Goal: Information Seeking & Learning: Find contact information

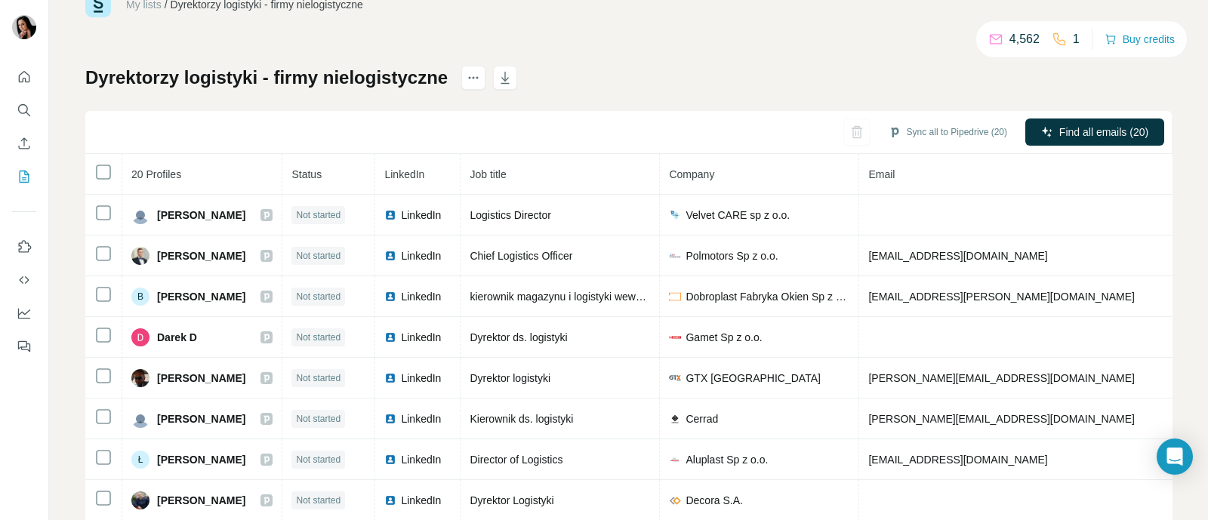
scroll to position [18, 0]
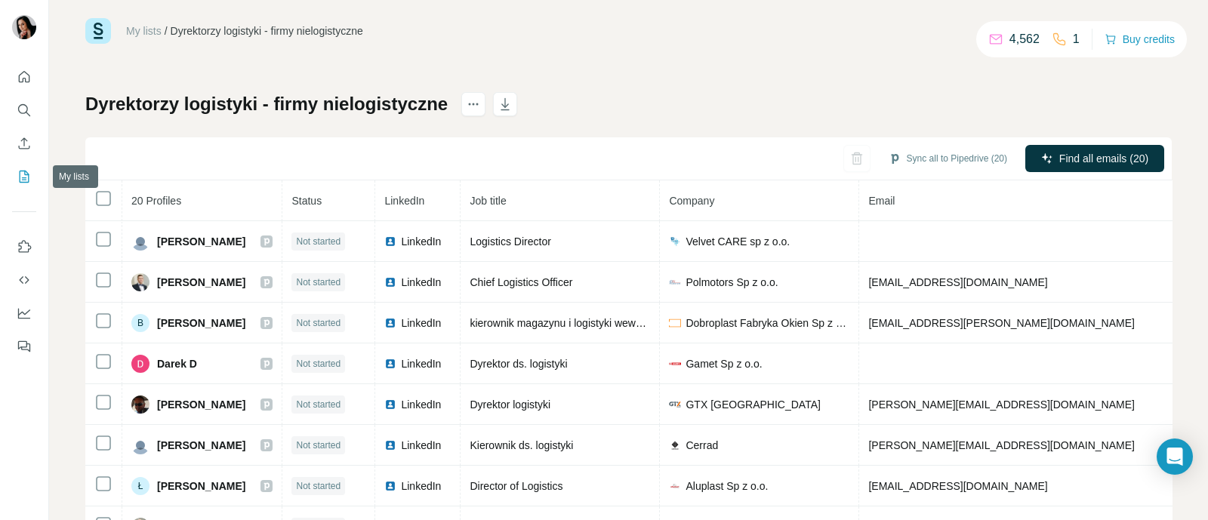
click at [15, 181] on button "My lists" at bounding box center [24, 176] width 24 height 27
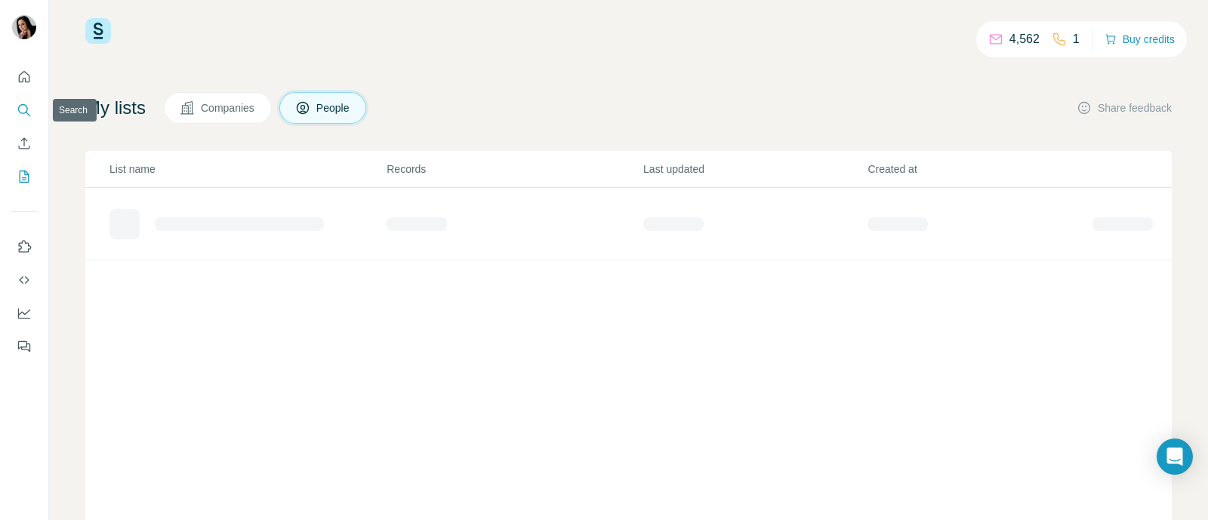
click at [24, 116] on icon "Search" at bounding box center [24, 110] width 15 height 15
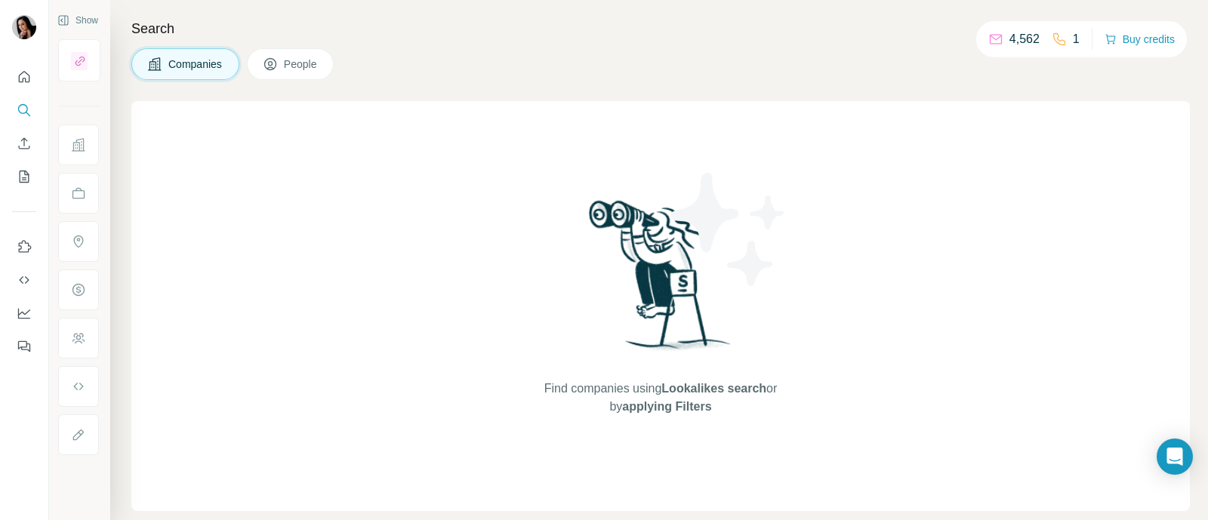
click at [270, 62] on icon at bounding box center [270, 64] width 15 height 15
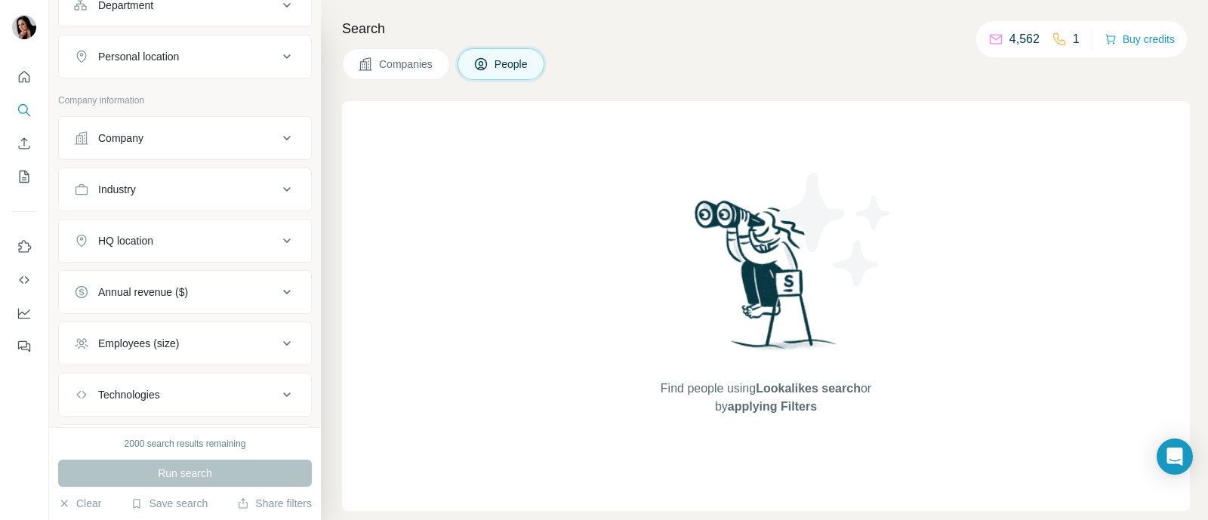
scroll to position [188, 0]
click at [162, 183] on div "Company" at bounding box center [176, 190] width 204 height 15
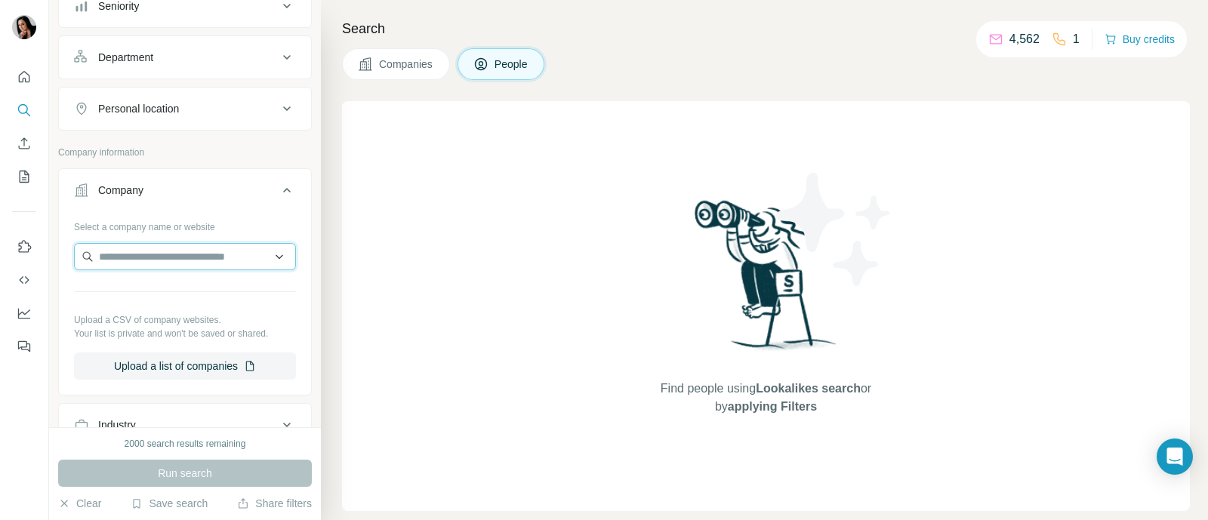
click at [197, 253] on input "text" at bounding box center [185, 256] width 222 height 27
drag, startPoint x: 154, startPoint y: 251, endPoint x: 118, endPoint y: 266, distance: 38.5
click at [118, 266] on input "**********" at bounding box center [185, 256] width 222 height 27
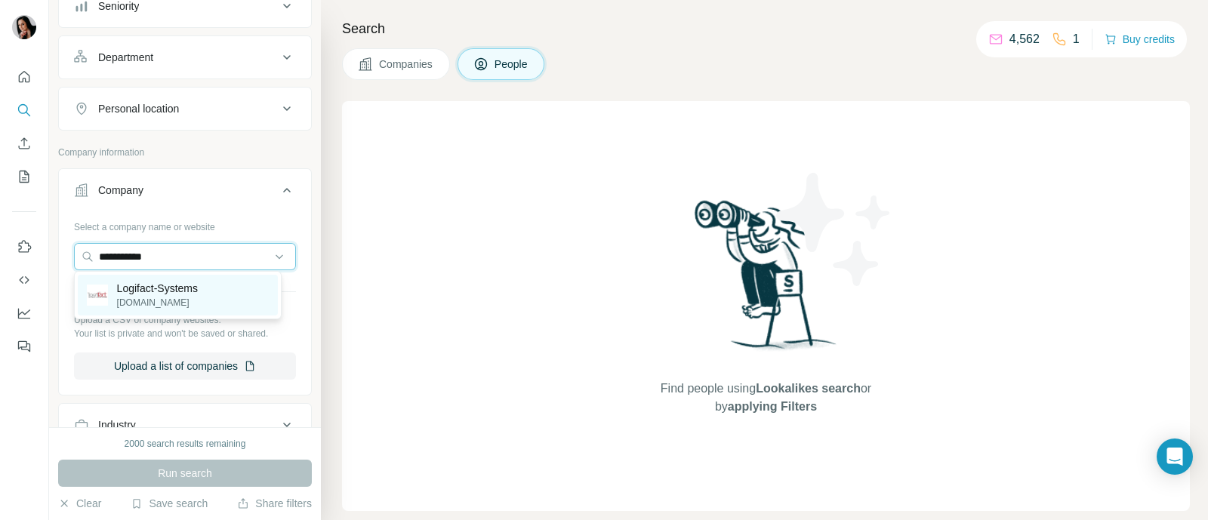
type input "**********"
click at [144, 303] on p "[DOMAIN_NAME]" at bounding box center [157, 303] width 81 height 14
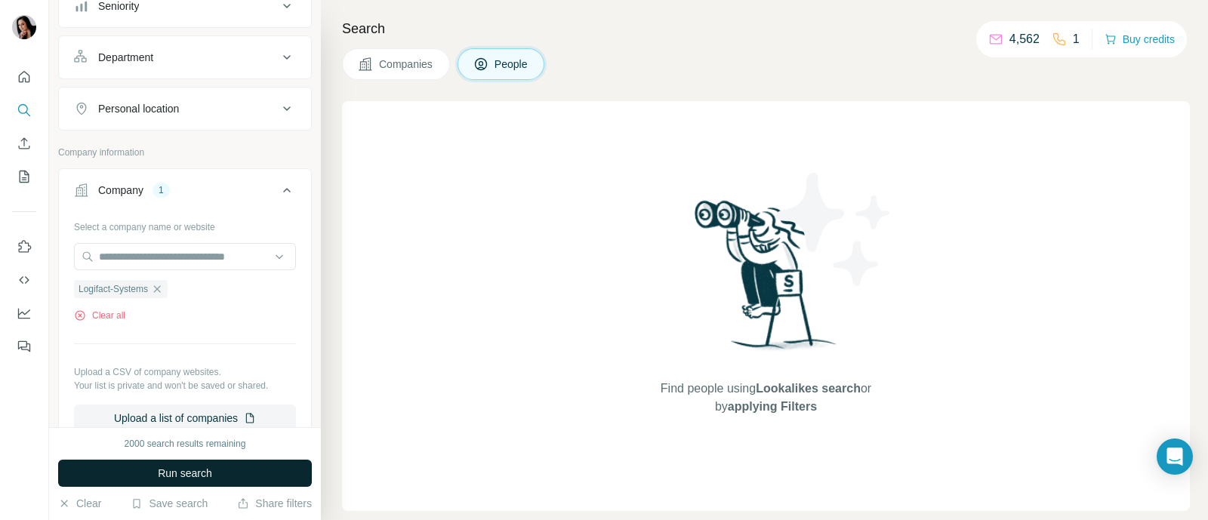
click at [219, 467] on button "Run search" at bounding box center [185, 473] width 254 height 27
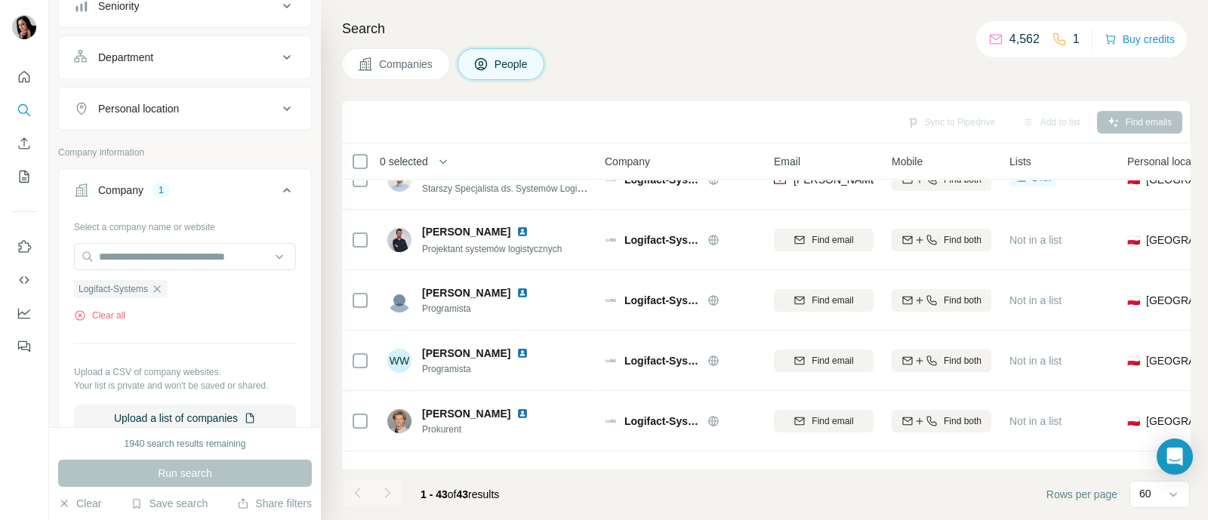
scroll to position [2316, 0]
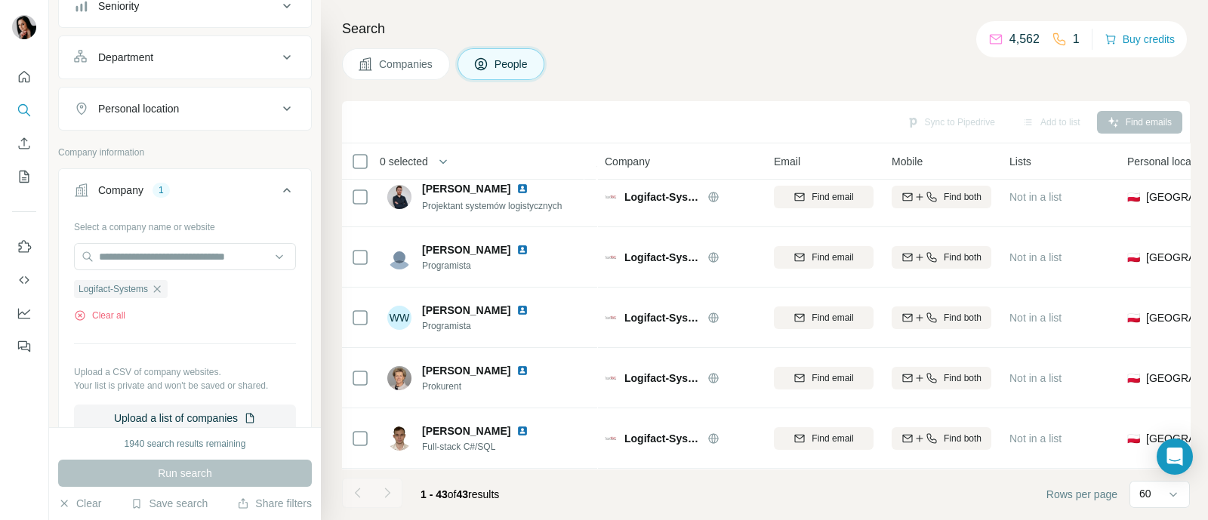
drag, startPoint x: 393, startPoint y: 486, endPoint x: 376, endPoint y: 489, distance: 17.6
click at [389, 487] on div at bounding box center [387, 493] width 30 height 30
click at [357, 491] on div at bounding box center [357, 493] width 30 height 30
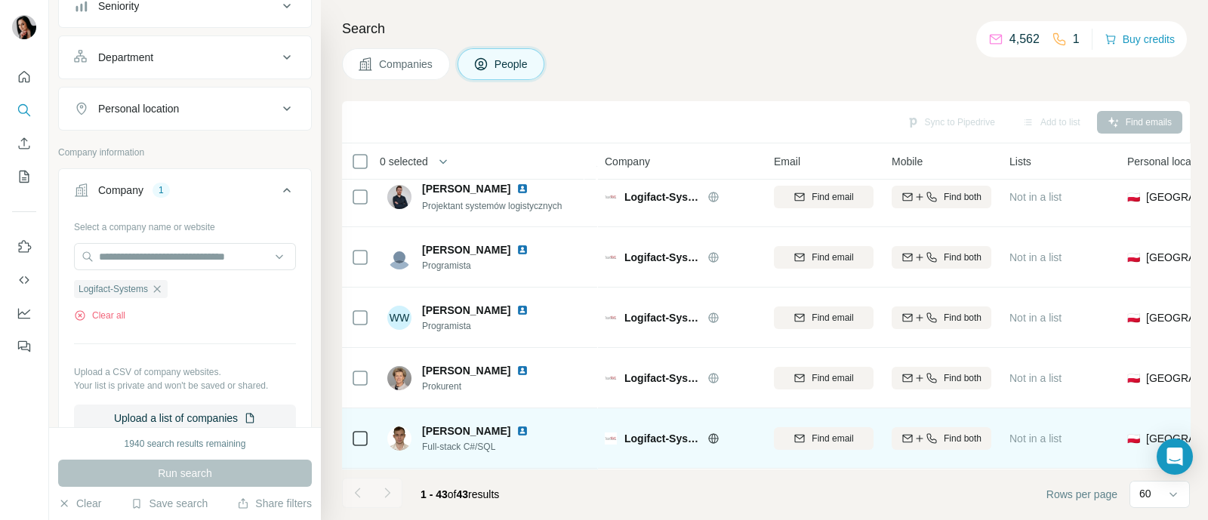
scroll to position [2140, 0]
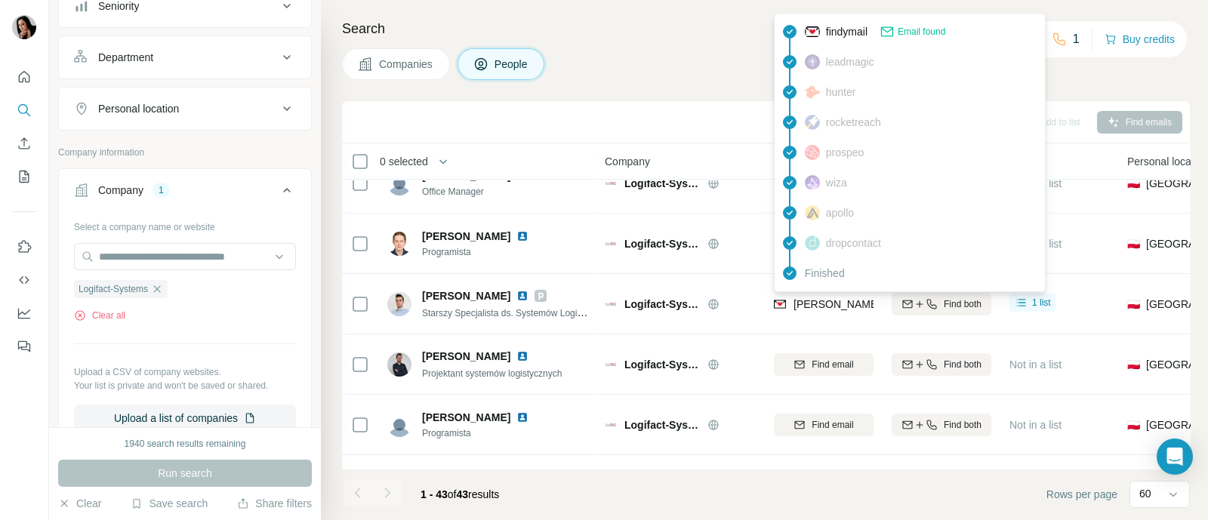
click at [852, 28] on span "findymail" at bounding box center [847, 31] width 42 height 15
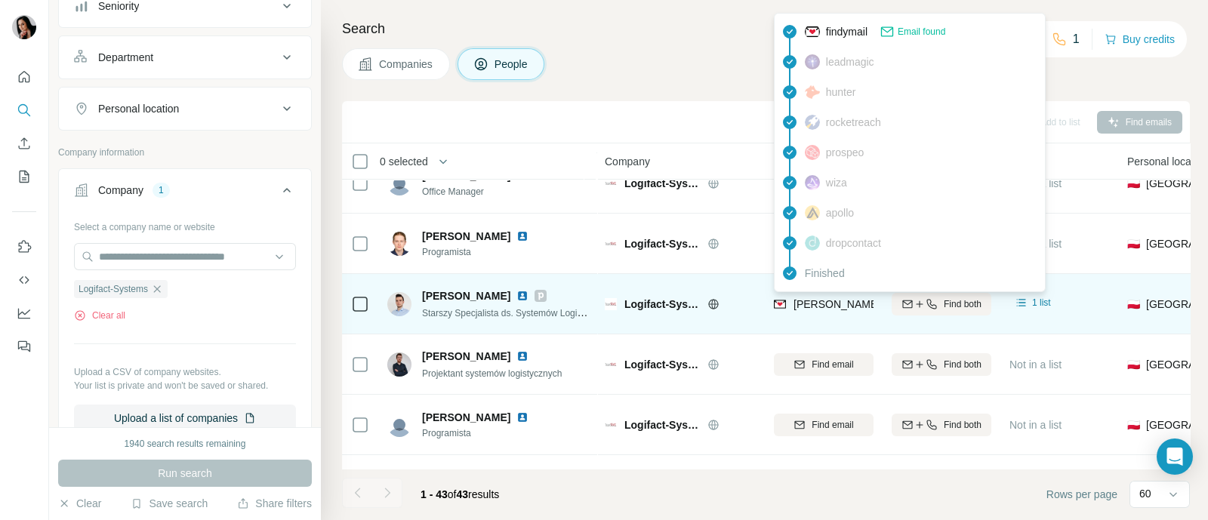
click at [835, 300] on span "[PERSON_NAME][EMAIL_ADDRESS][DOMAIN_NAME]" at bounding box center [926, 304] width 266 height 12
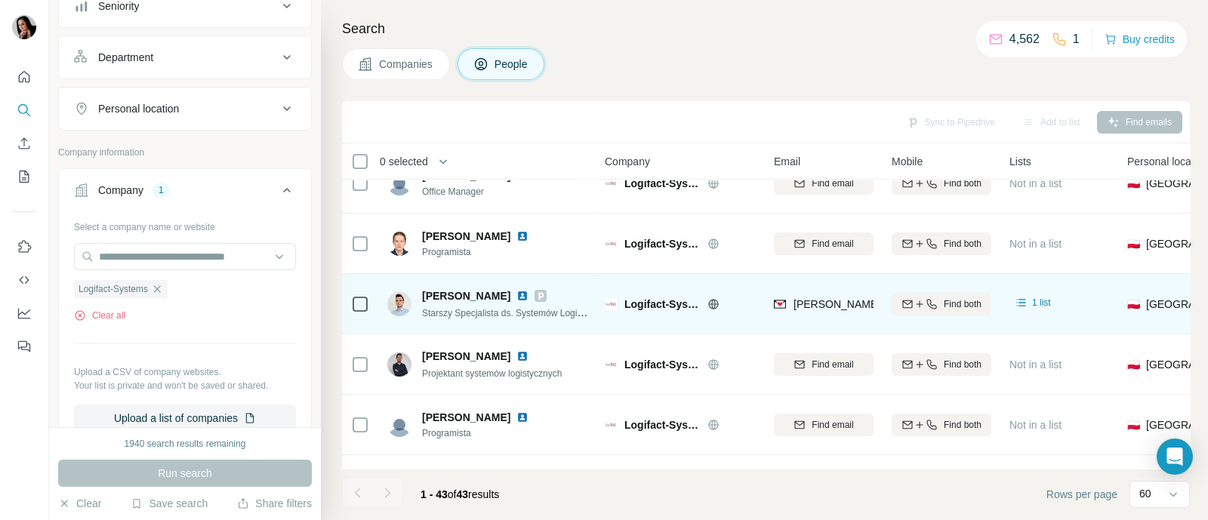
click at [477, 293] on span "[PERSON_NAME]" at bounding box center [466, 295] width 88 height 15
click at [457, 310] on span "Starszy Specjalista ds. Systemów Logistycznych" at bounding box center [519, 312] width 195 height 12
click at [504, 300] on span "[PERSON_NAME]" at bounding box center [466, 295] width 88 height 15
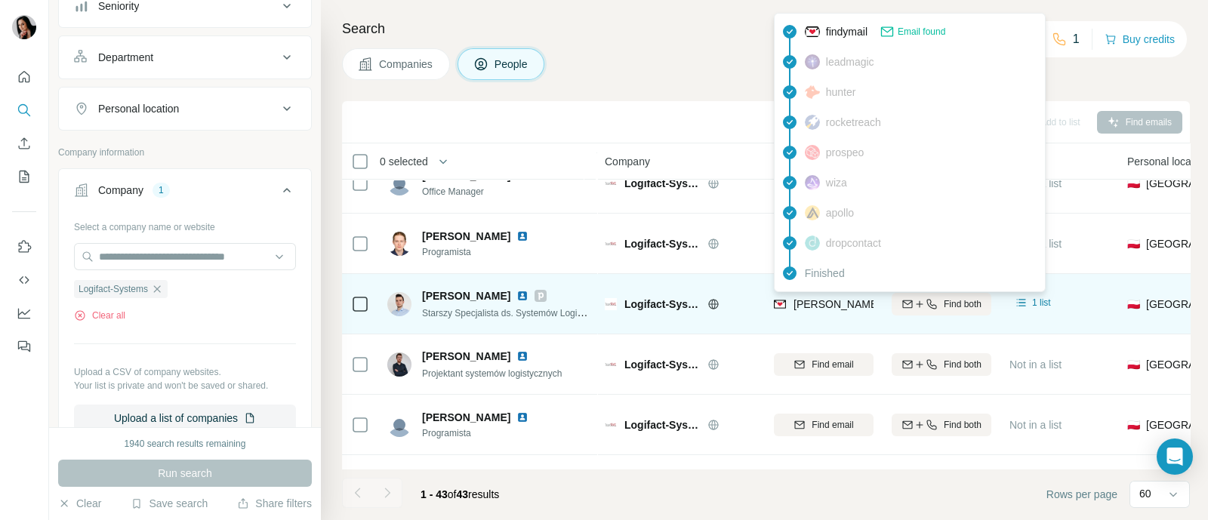
click at [811, 307] on span "[PERSON_NAME][EMAIL_ADDRESS][DOMAIN_NAME]" at bounding box center [926, 304] width 266 height 12
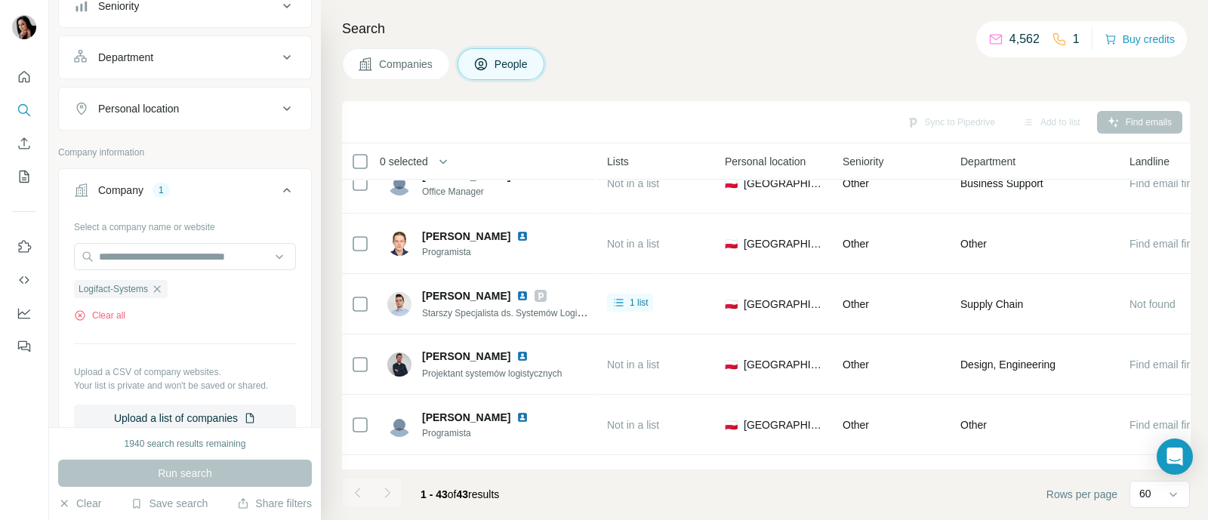
scroll to position [2140, 460]
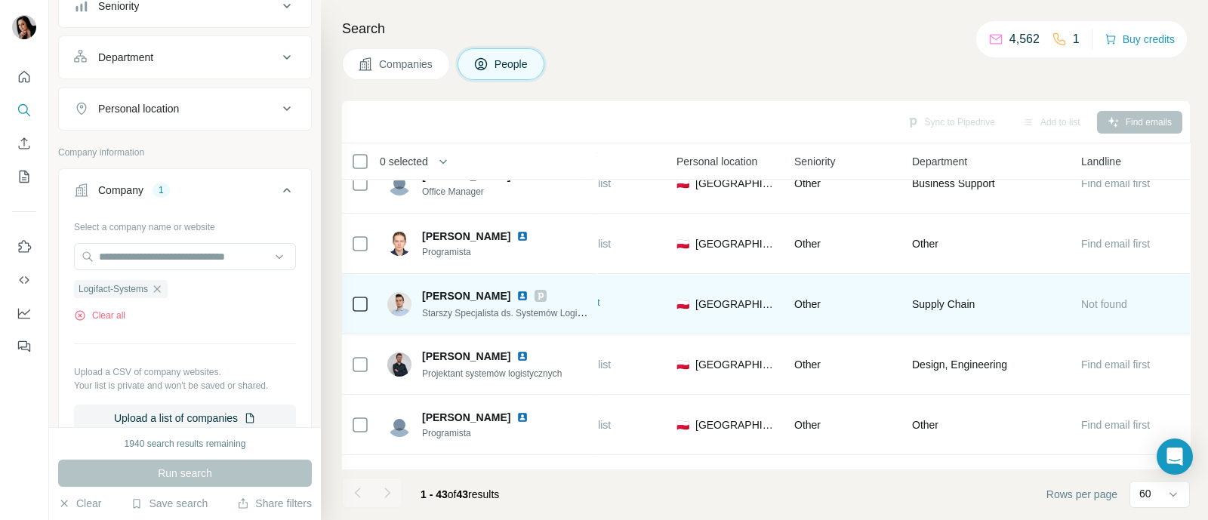
click at [528, 292] on img at bounding box center [522, 296] width 12 height 12
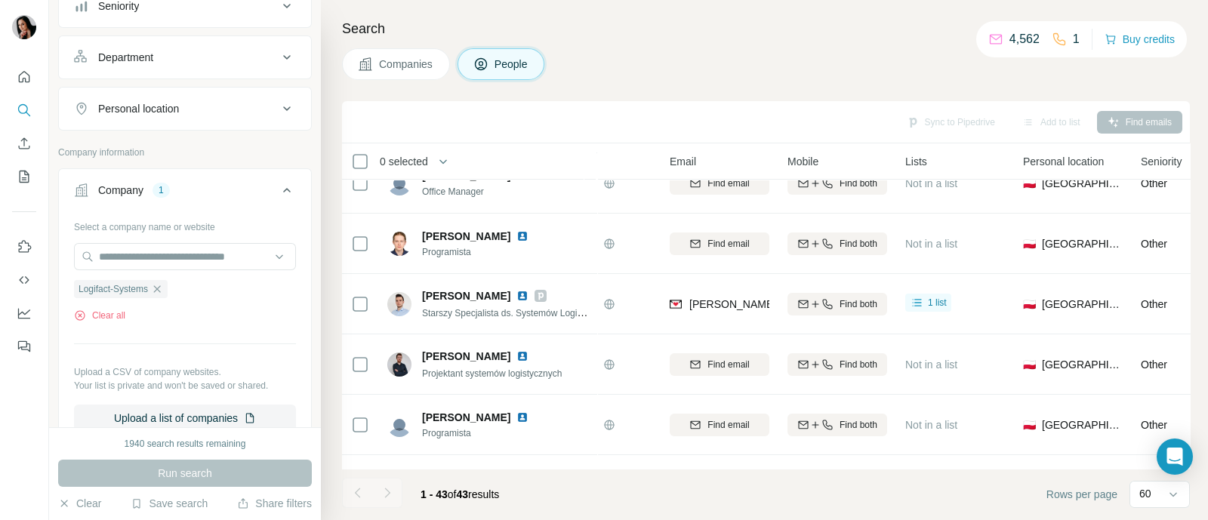
scroll to position [2140, 0]
